Goal: Task Accomplishment & Management: Use online tool/utility

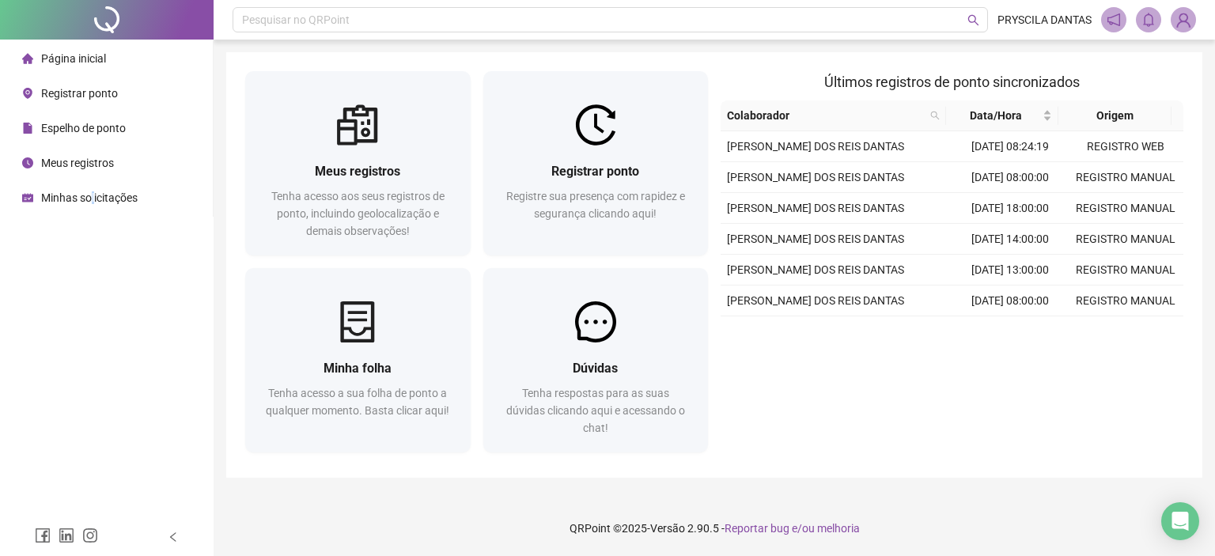
click at [92, 202] on span "Minhas solicitações" at bounding box center [89, 197] width 97 height 13
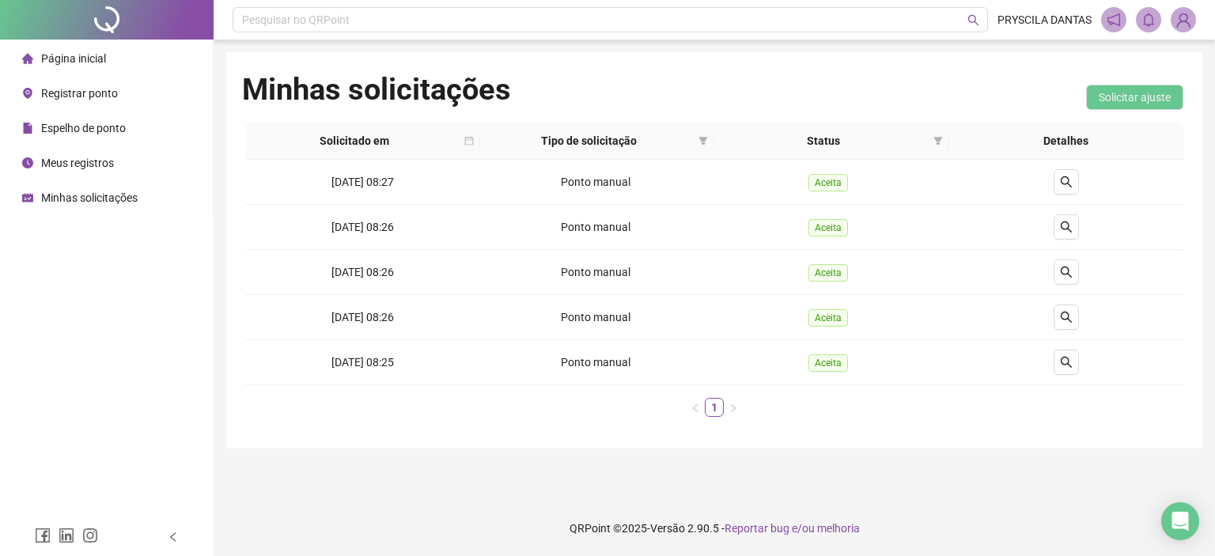
click at [89, 63] on span "Página inicial" at bounding box center [73, 58] width 65 height 13
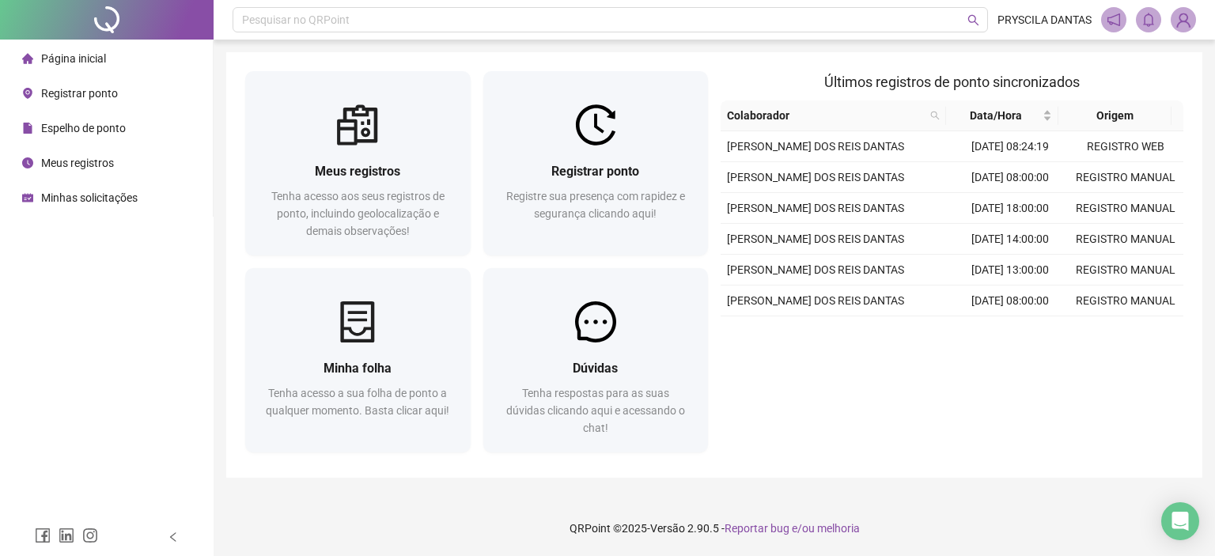
drag, startPoint x: 96, startPoint y: 57, endPoint x: 104, endPoint y: 61, distance: 8.8
click at [100, 61] on span "Página inicial" at bounding box center [73, 58] width 65 height 13
click at [100, 133] on span "Espelho de ponto" at bounding box center [83, 128] width 85 height 13
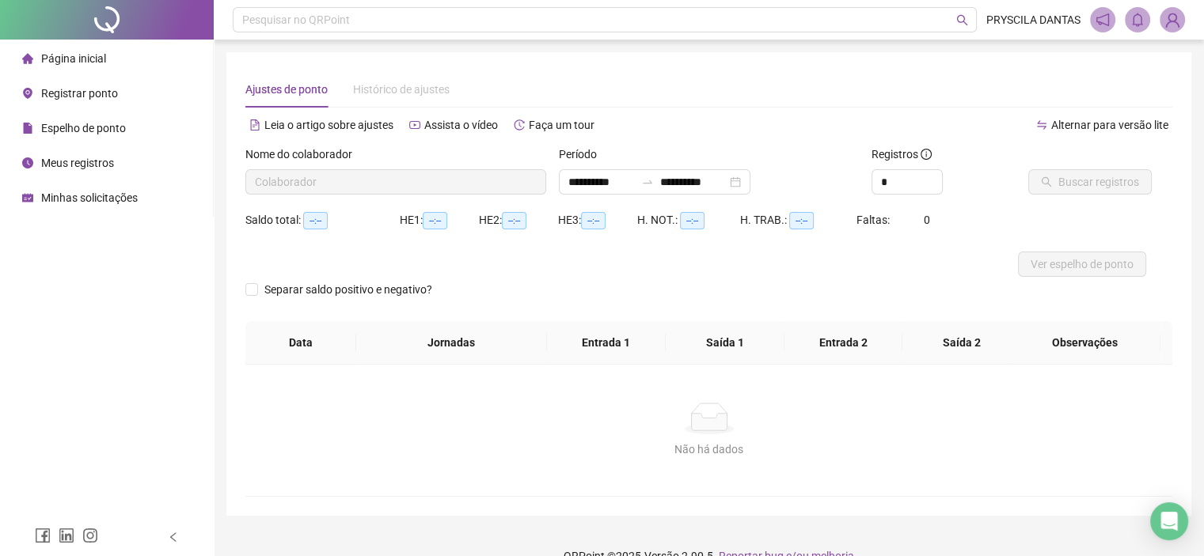
type input "**********"
click at [1062, 186] on span "Buscar registros" at bounding box center [1098, 181] width 81 height 17
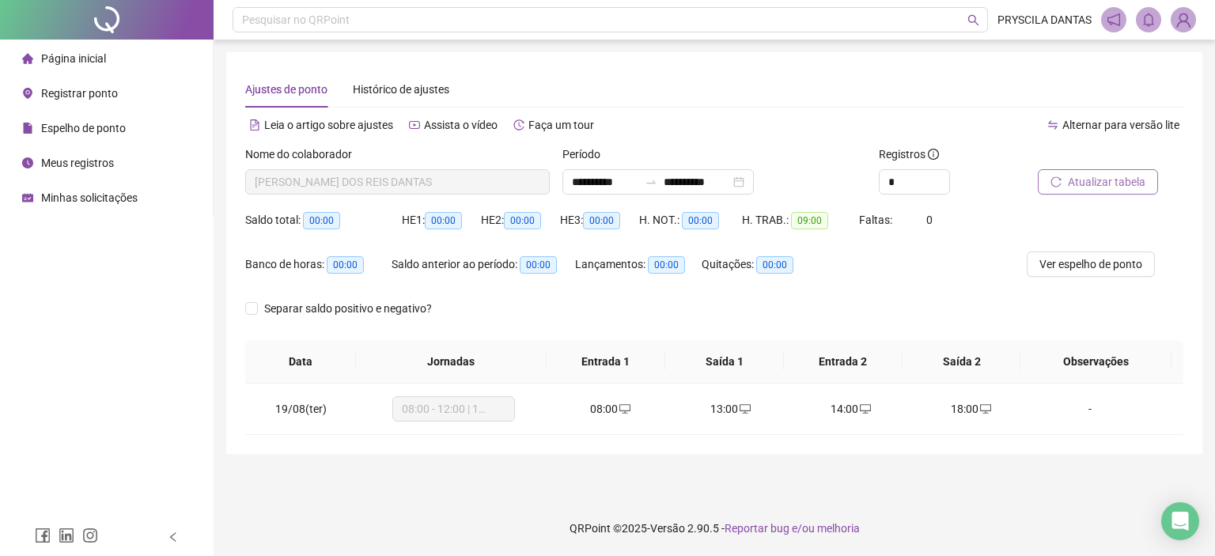
click at [68, 56] on span "Página inicial" at bounding box center [73, 58] width 65 height 13
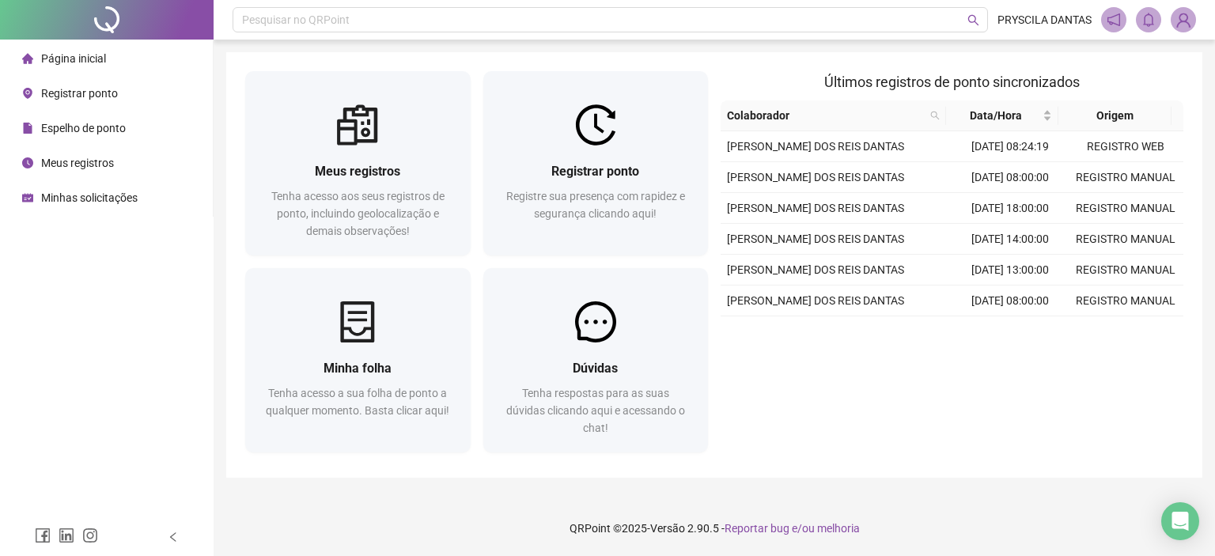
click at [500, 483] on main "Meus registros Tenha acesso aos seus registros de ponto, incluindo geolocalizaç…" at bounding box center [714, 270] width 976 height 436
click at [58, 93] on span "Registrar ponto" at bounding box center [79, 93] width 77 height 13
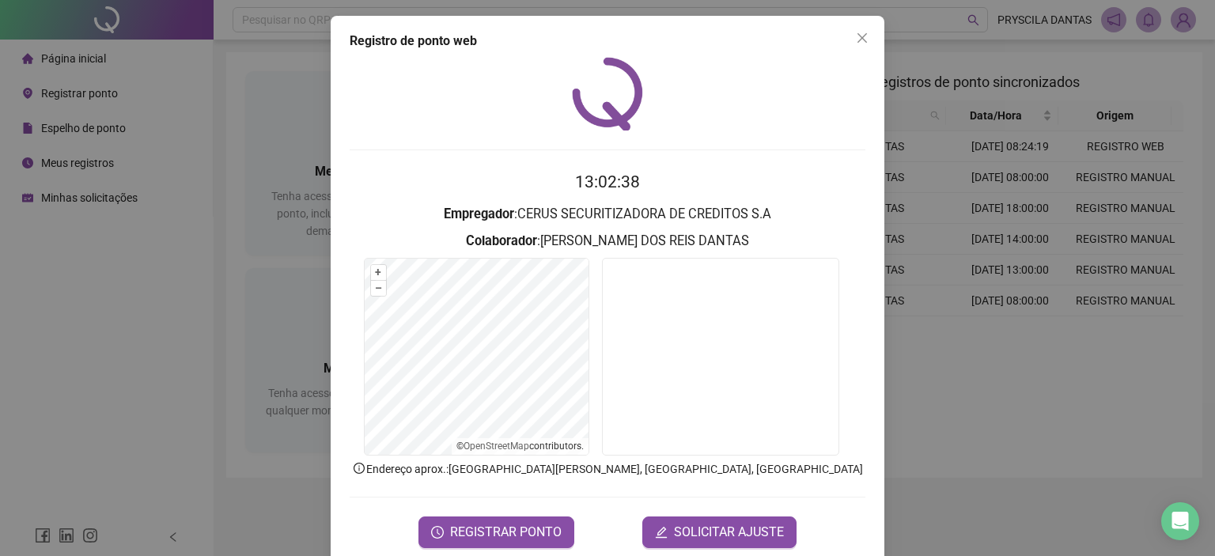
click at [393, 249] on form "13:02:38 Empregador : CERUS SECURITIZADORA DE CREDITOS S.A Colaborador : [PERSO…" at bounding box center [608, 358] width 516 height 378
click at [860, 39] on icon "close" at bounding box center [862, 38] width 13 height 13
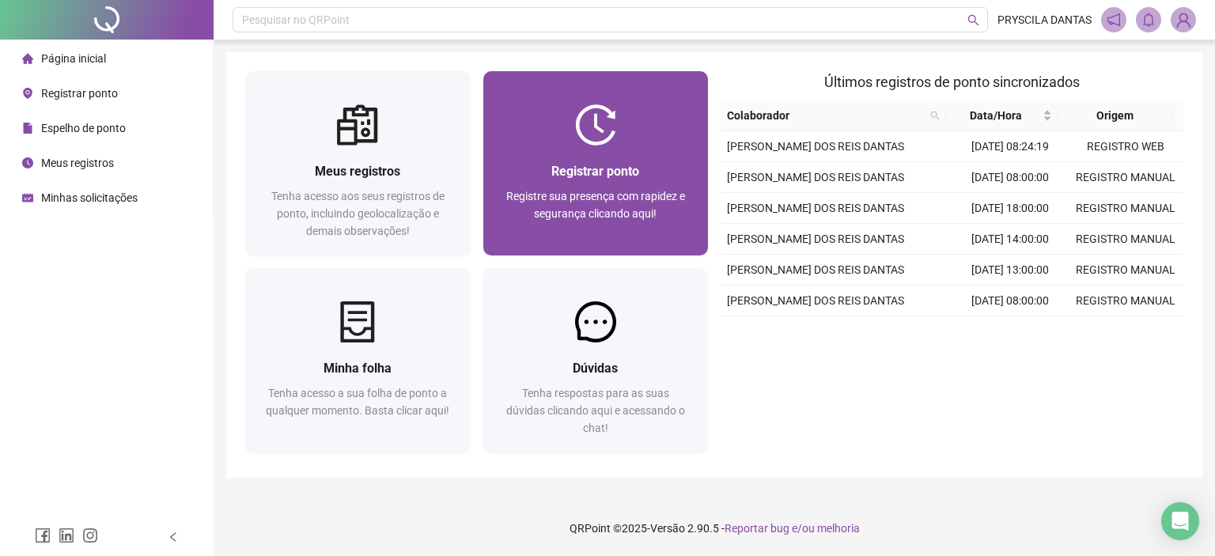
click at [665, 233] on div "Registre sua presença com rapidez e segurança clicando aqui!" at bounding box center [596, 214] width 188 height 52
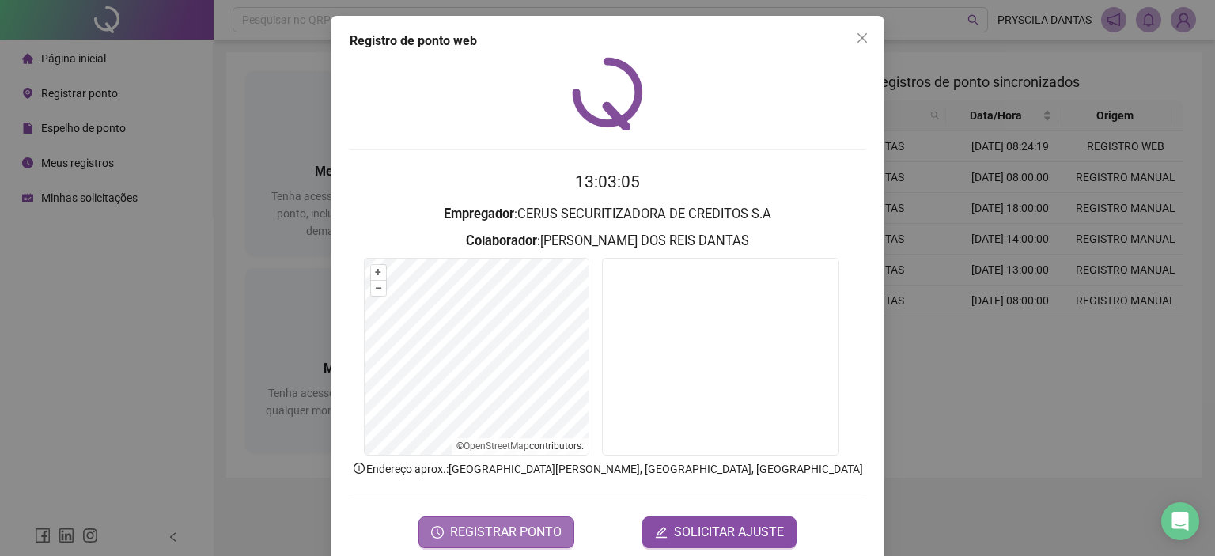
click at [525, 526] on span "REGISTRAR PONTO" at bounding box center [506, 532] width 112 height 19
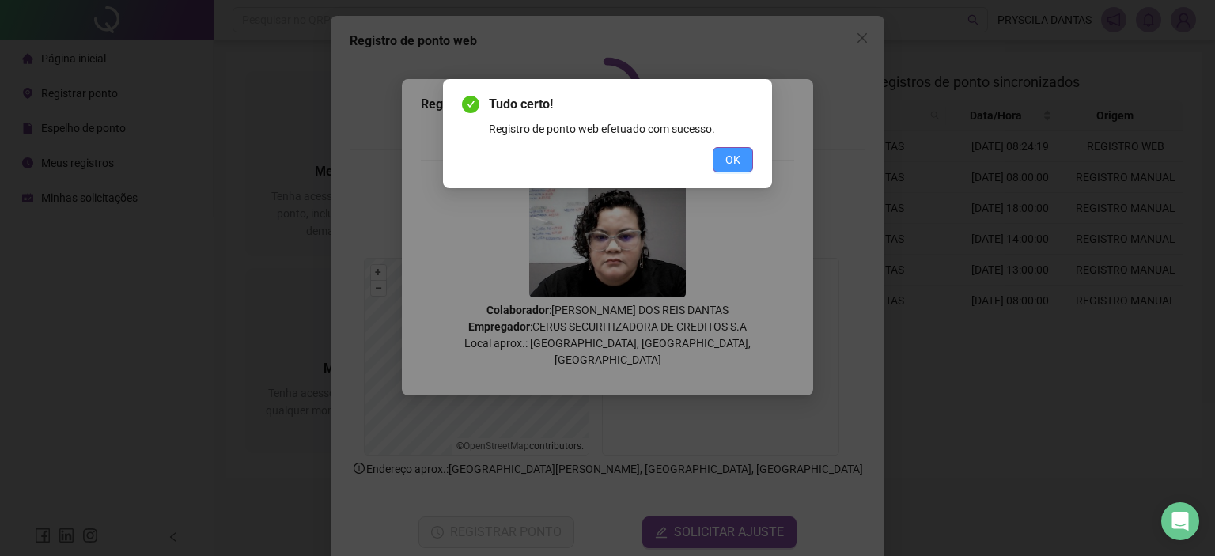
click at [741, 156] on button "OK" at bounding box center [733, 159] width 40 height 25
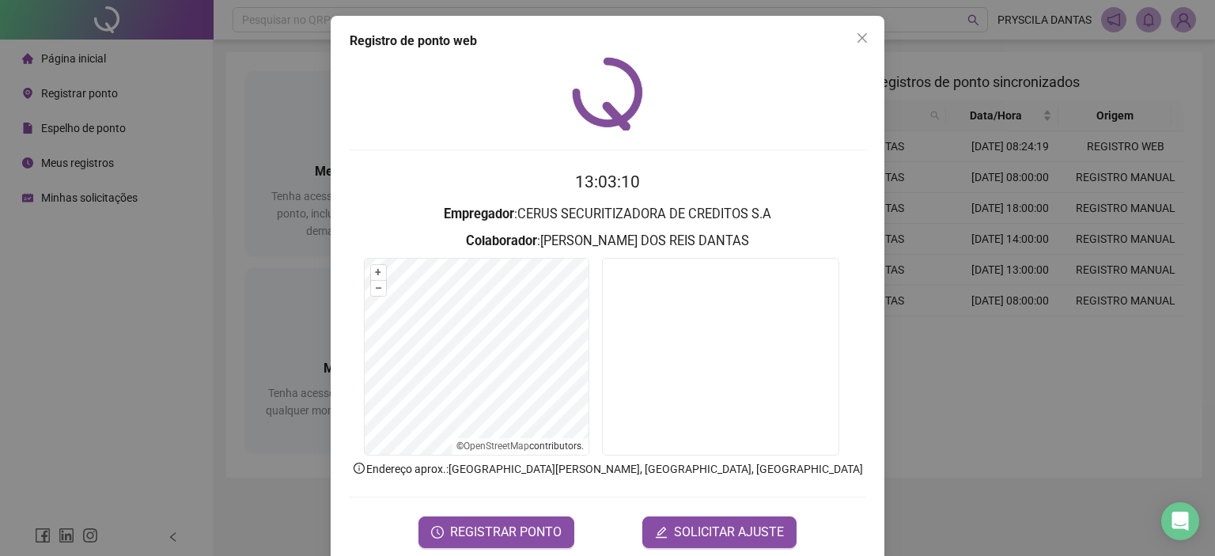
click at [859, 34] on icon "close" at bounding box center [862, 38] width 13 height 13
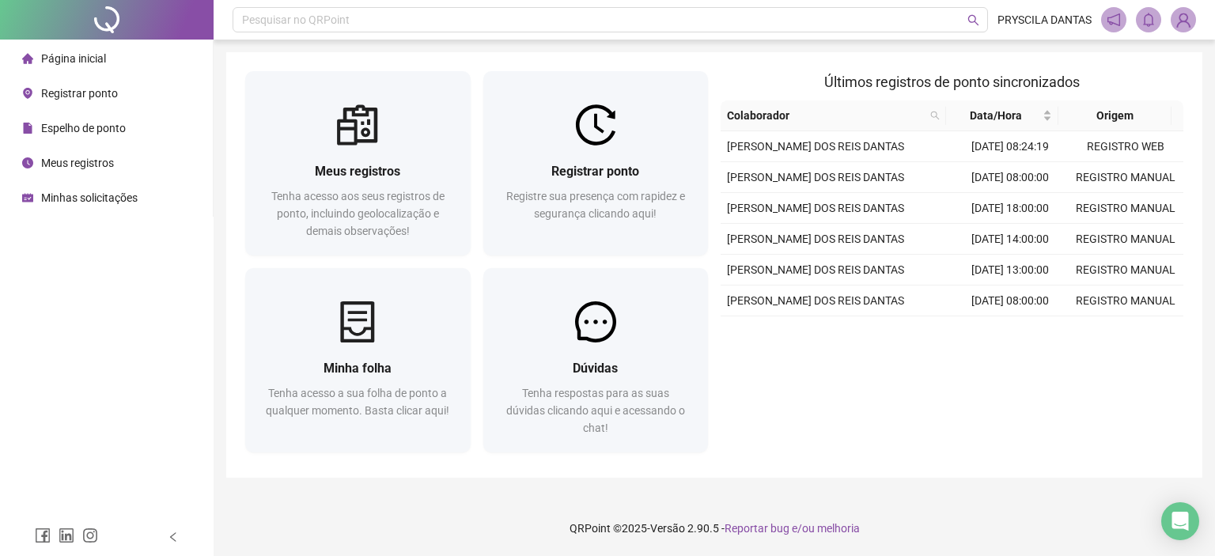
click at [88, 54] on span "Página inicial" at bounding box center [73, 58] width 65 height 13
